Goal: Information Seeking & Learning: Learn about a topic

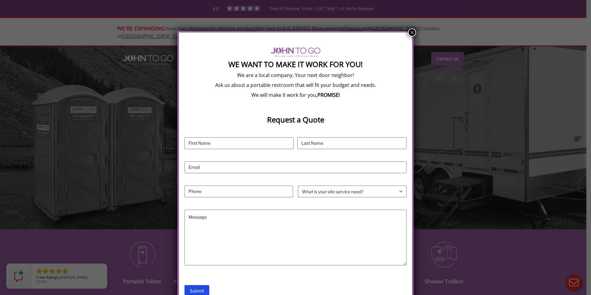
click at [409, 31] on button "×" at bounding box center [412, 32] width 8 height 8
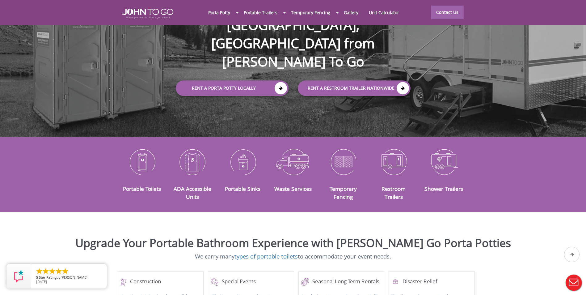
scroll to position [93, 0]
click at [345, 161] on div at bounding box center [293, 147] width 586 height 295
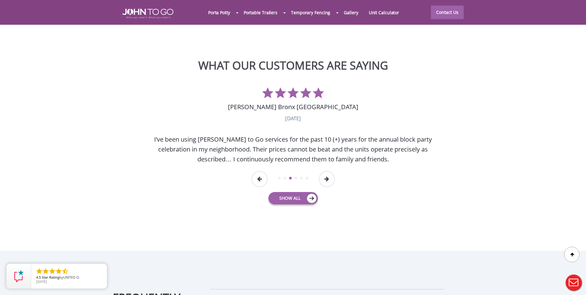
scroll to position [1553, 0]
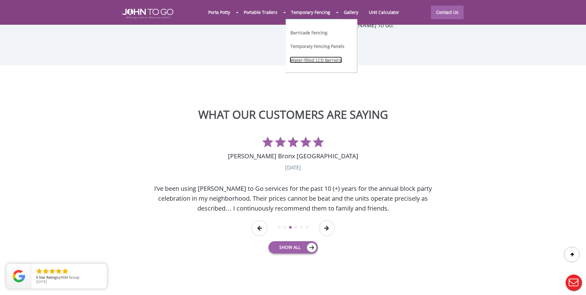
click at [318, 60] on link "Water-filled LCD Barriers" at bounding box center [316, 60] width 52 height 6
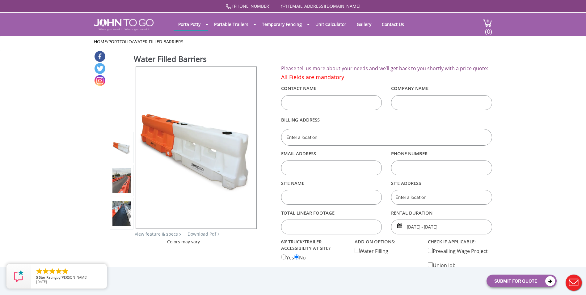
click at [122, 187] on img at bounding box center [121, 180] width 18 height 25
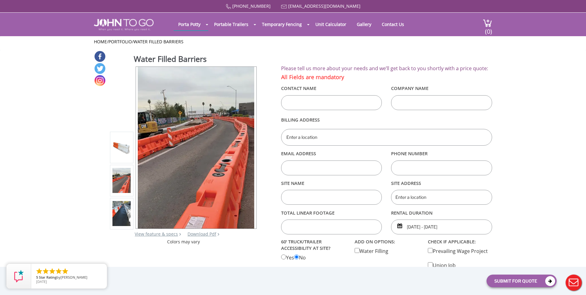
click at [120, 213] on img at bounding box center [121, 213] width 18 height 25
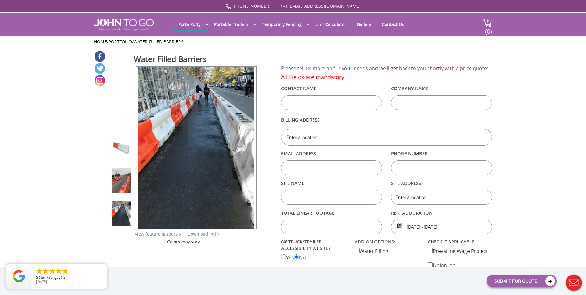
click at [125, 140] on img at bounding box center [121, 147] width 18 height 16
